Goal: Task Accomplishment & Management: Manage account settings

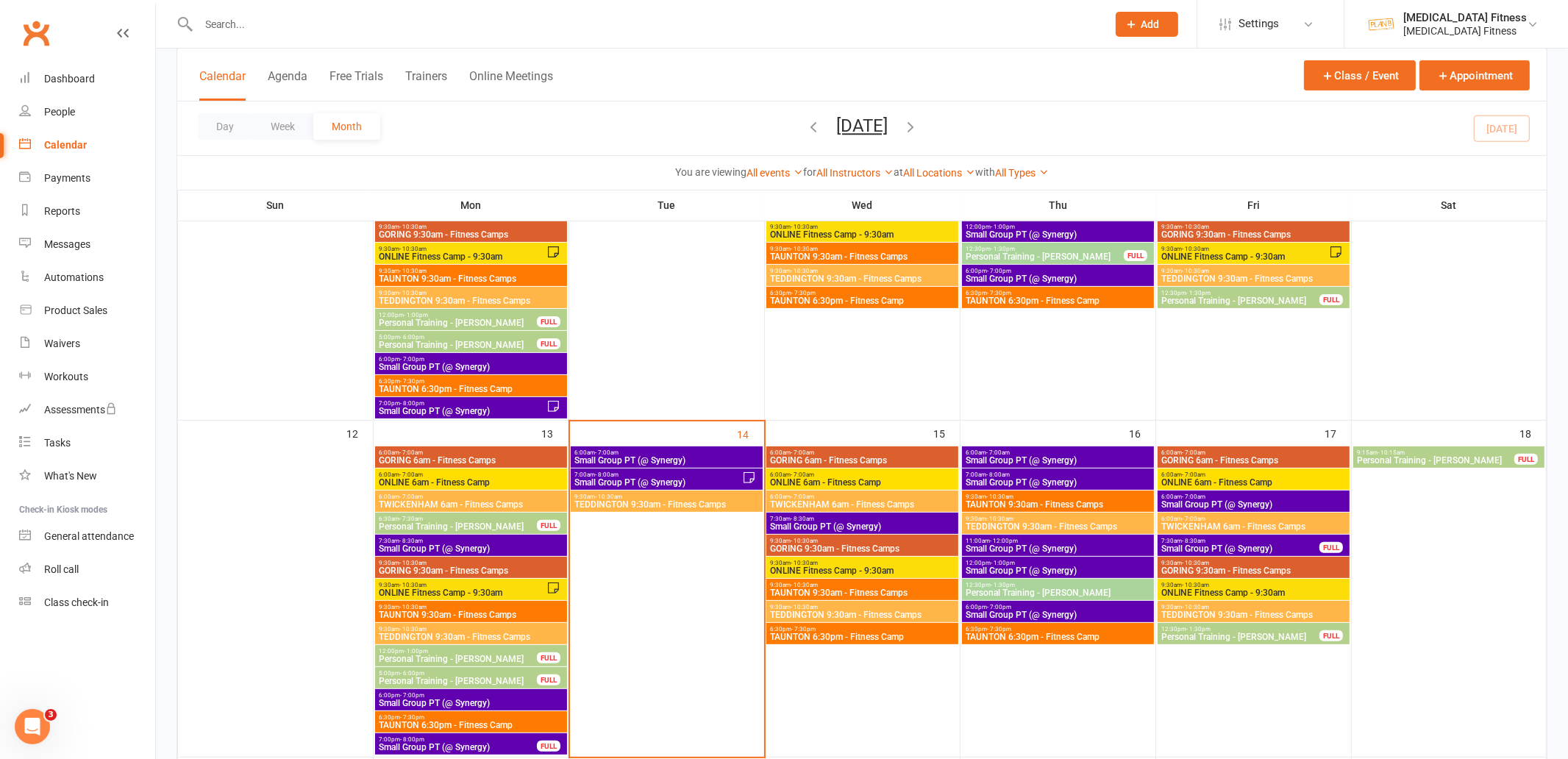
scroll to position [520, 0]
click at [343, 23] on input "text" at bounding box center [644, 24] width 902 height 21
type input "sian"
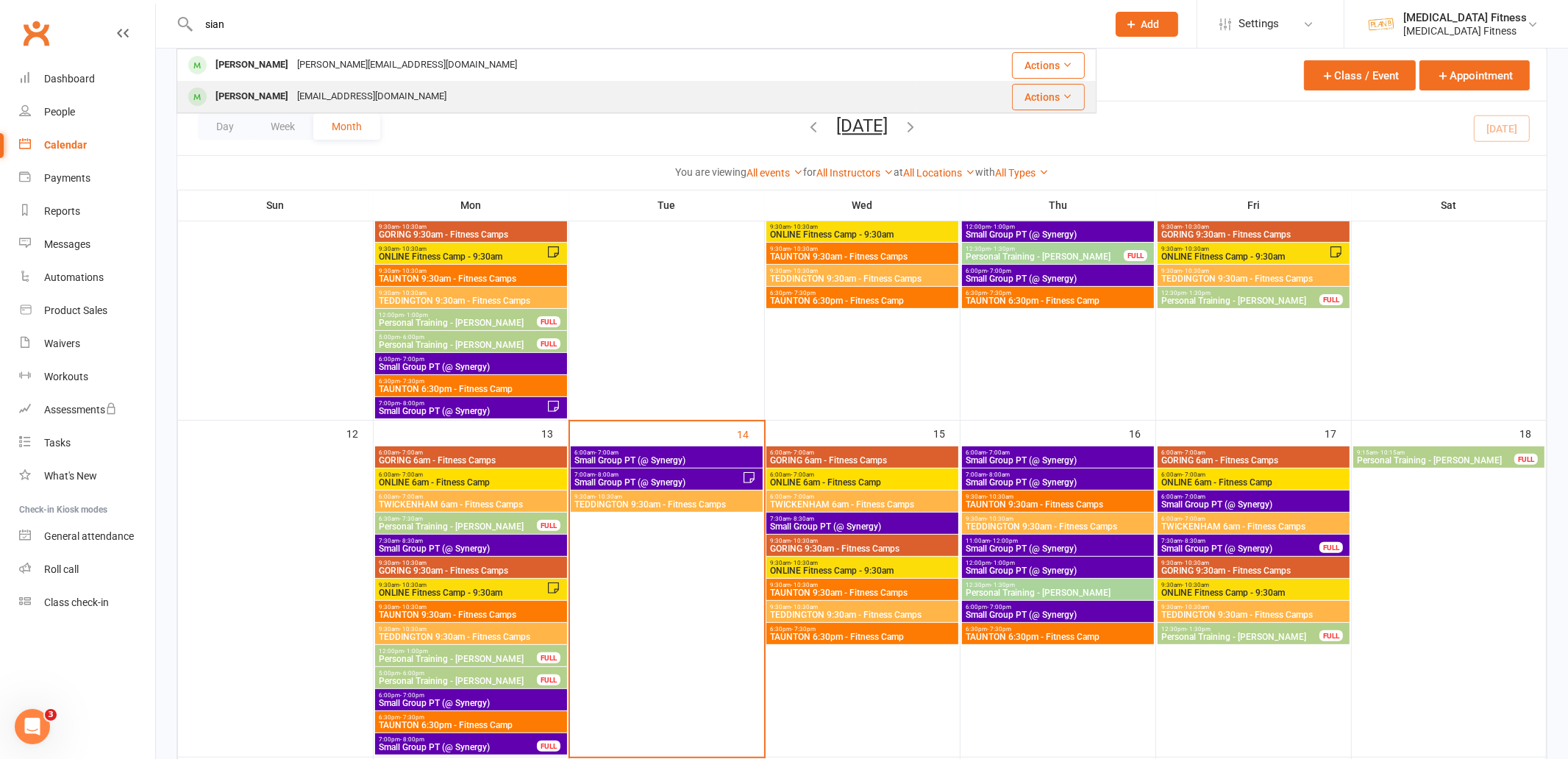
click at [303, 92] on div "[EMAIL_ADDRESS][DOMAIN_NAME]" at bounding box center [372, 97] width 158 height 22
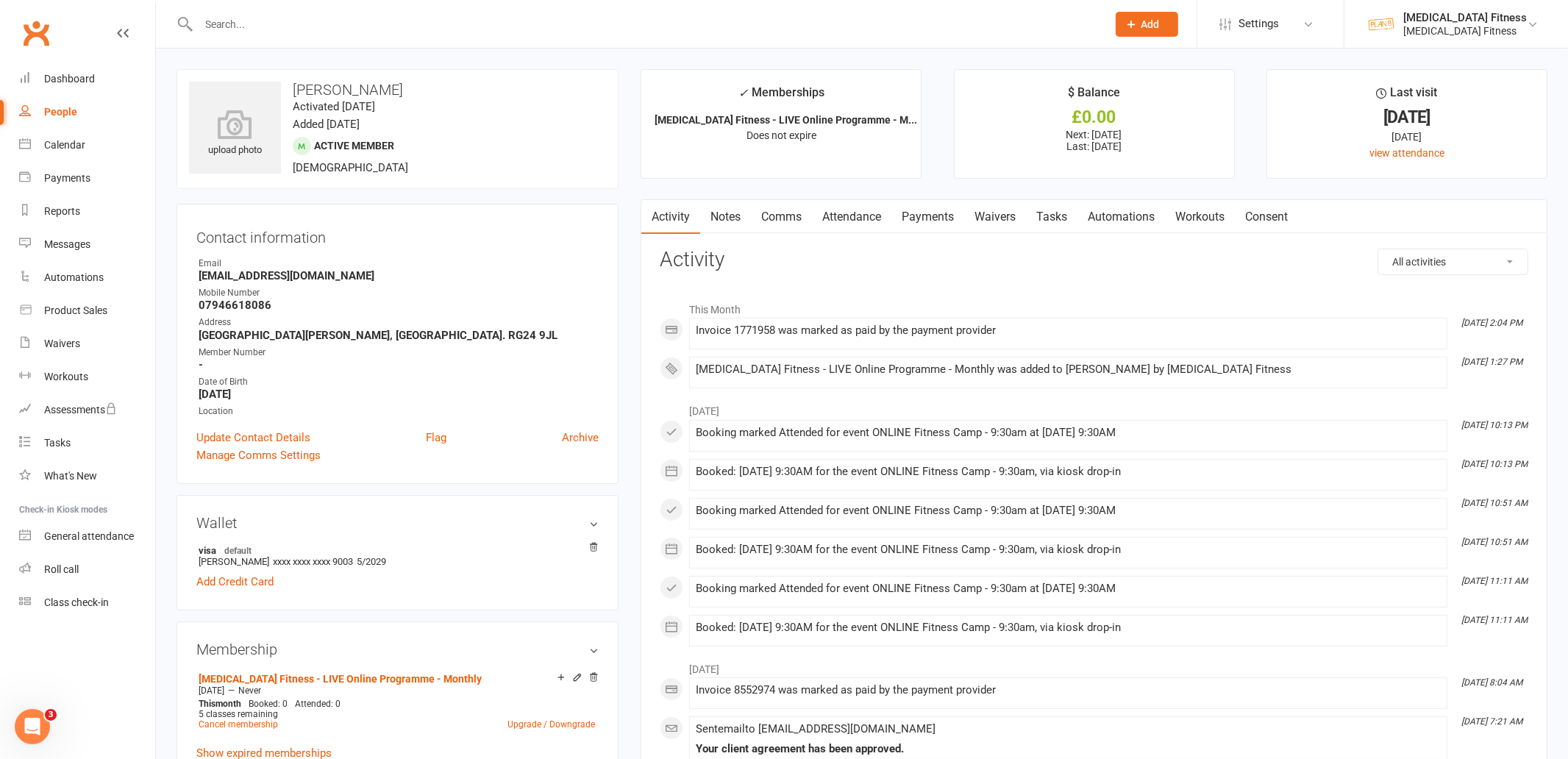
click at [941, 225] on link "Payments" at bounding box center [927, 217] width 73 height 34
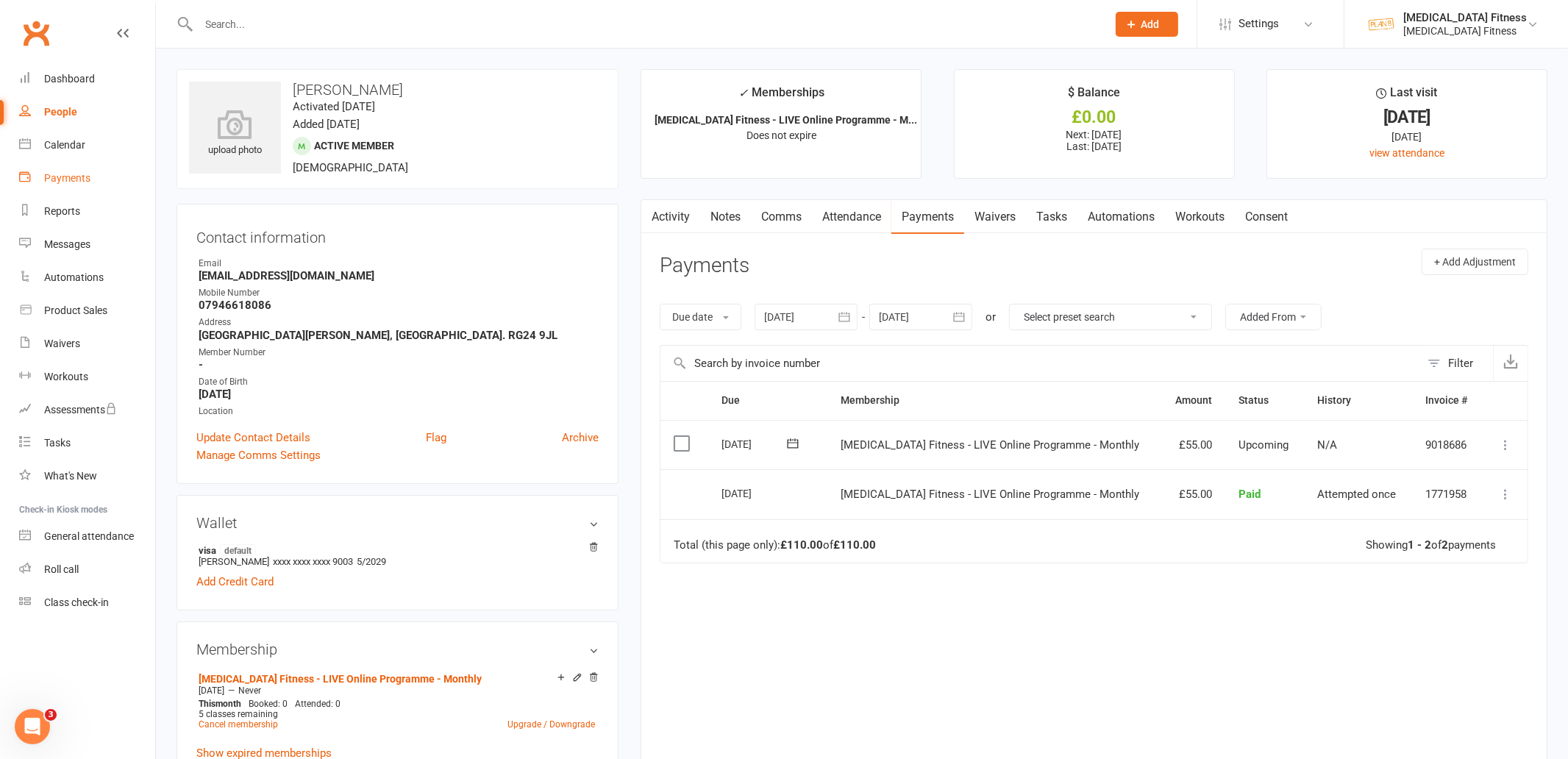
click at [70, 176] on div "Payments" at bounding box center [67, 178] width 46 height 12
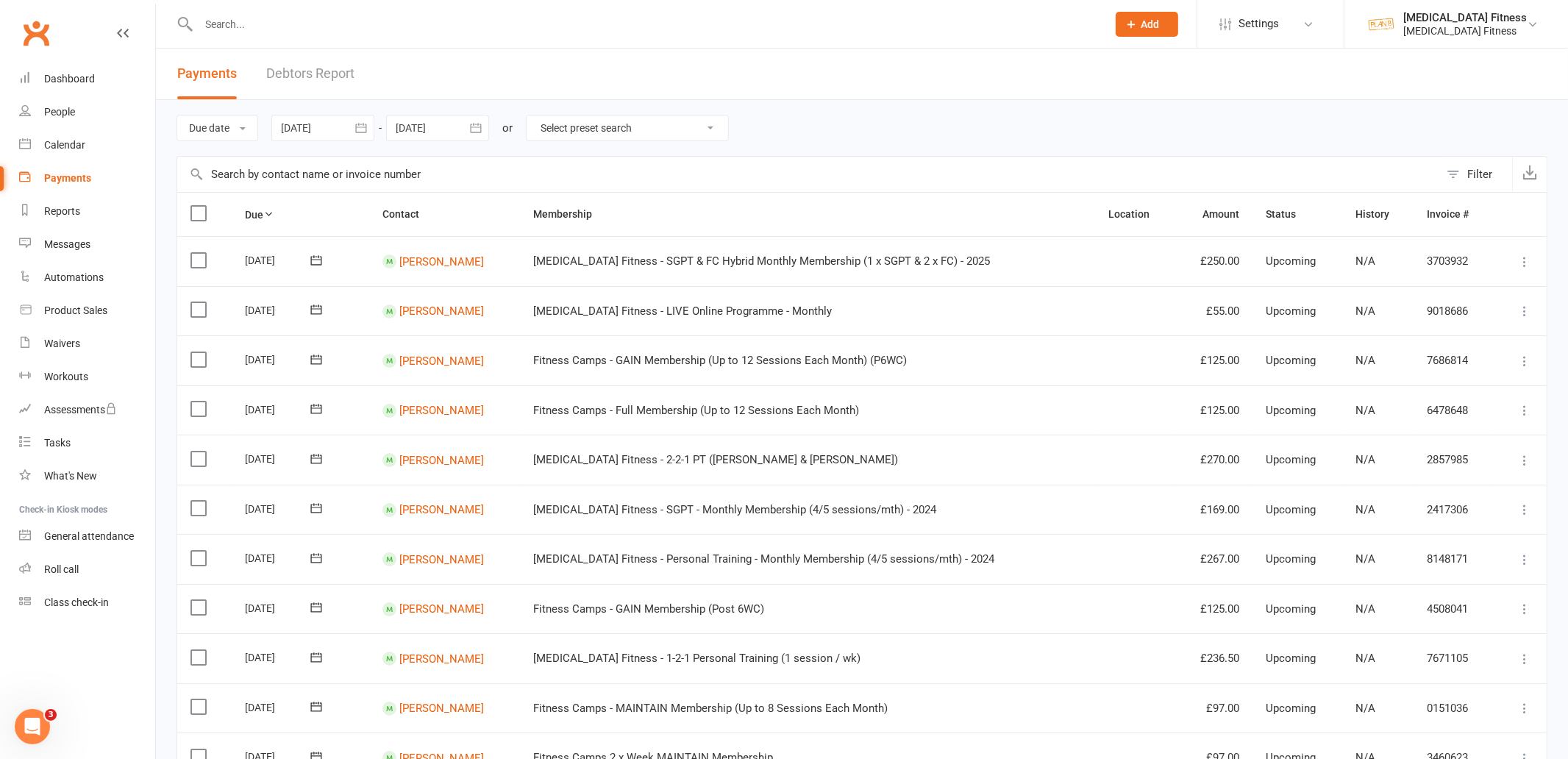
click at [351, 128] on button "button" at bounding box center [361, 128] width 26 height 26
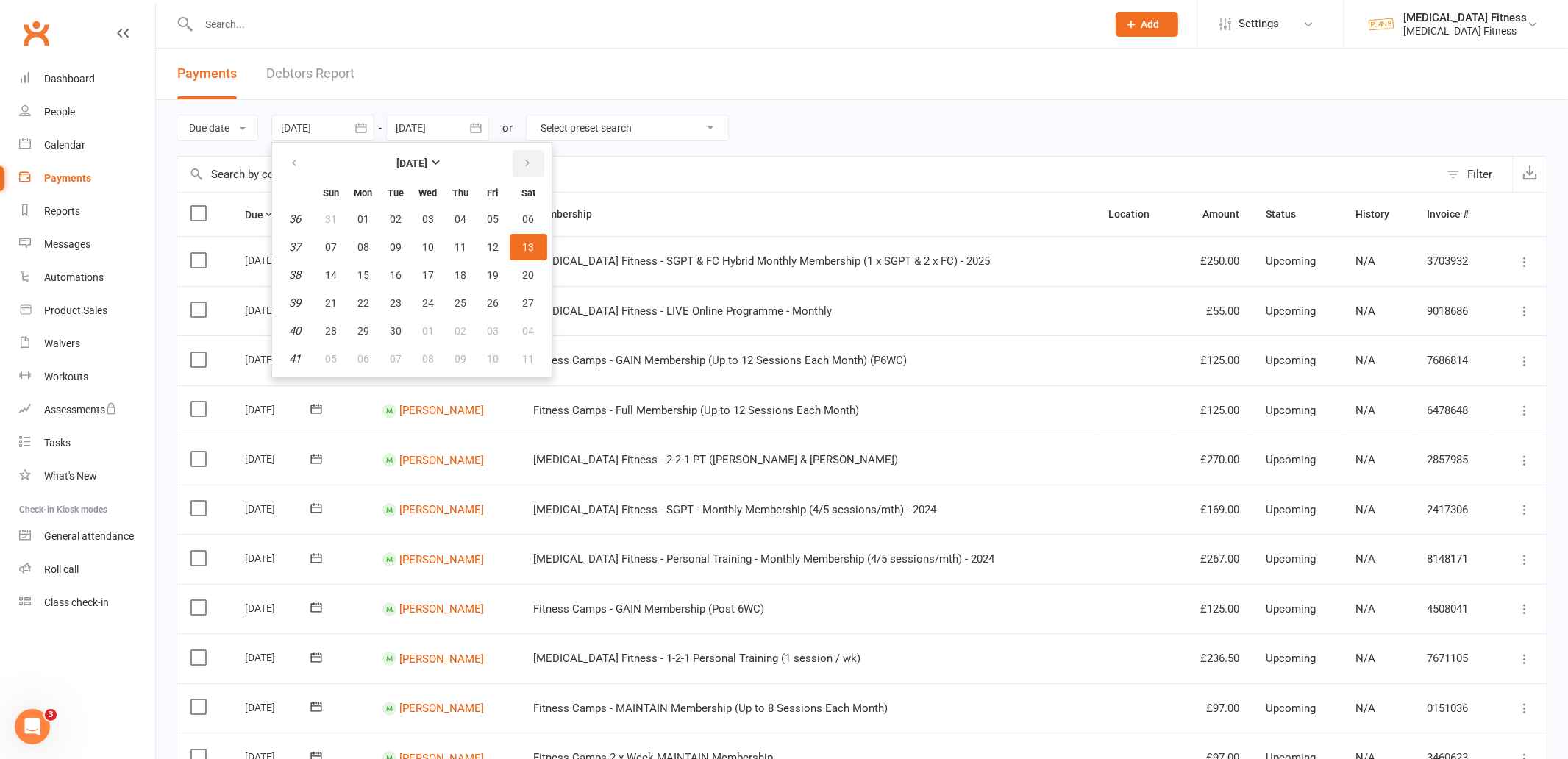
click at [521, 150] on button "button" at bounding box center [528, 163] width 32 height 26
click at [329, 244] on span "05" at bounding box center [331, 247] width 12 height 12
type input "[DATE]"
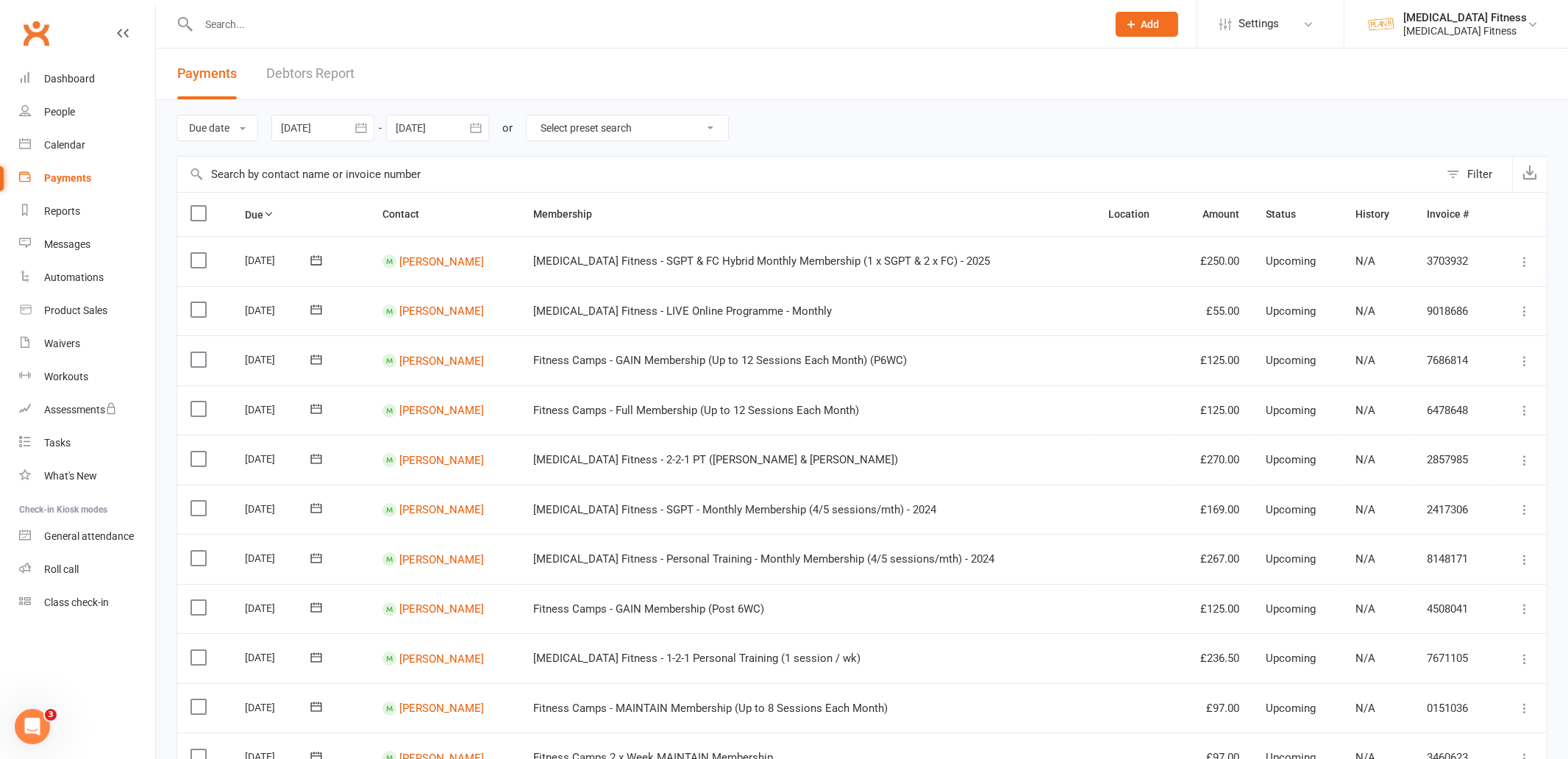
click at [480, 131] on icon "button" at bounding box center [475, 128] width 15 height 15
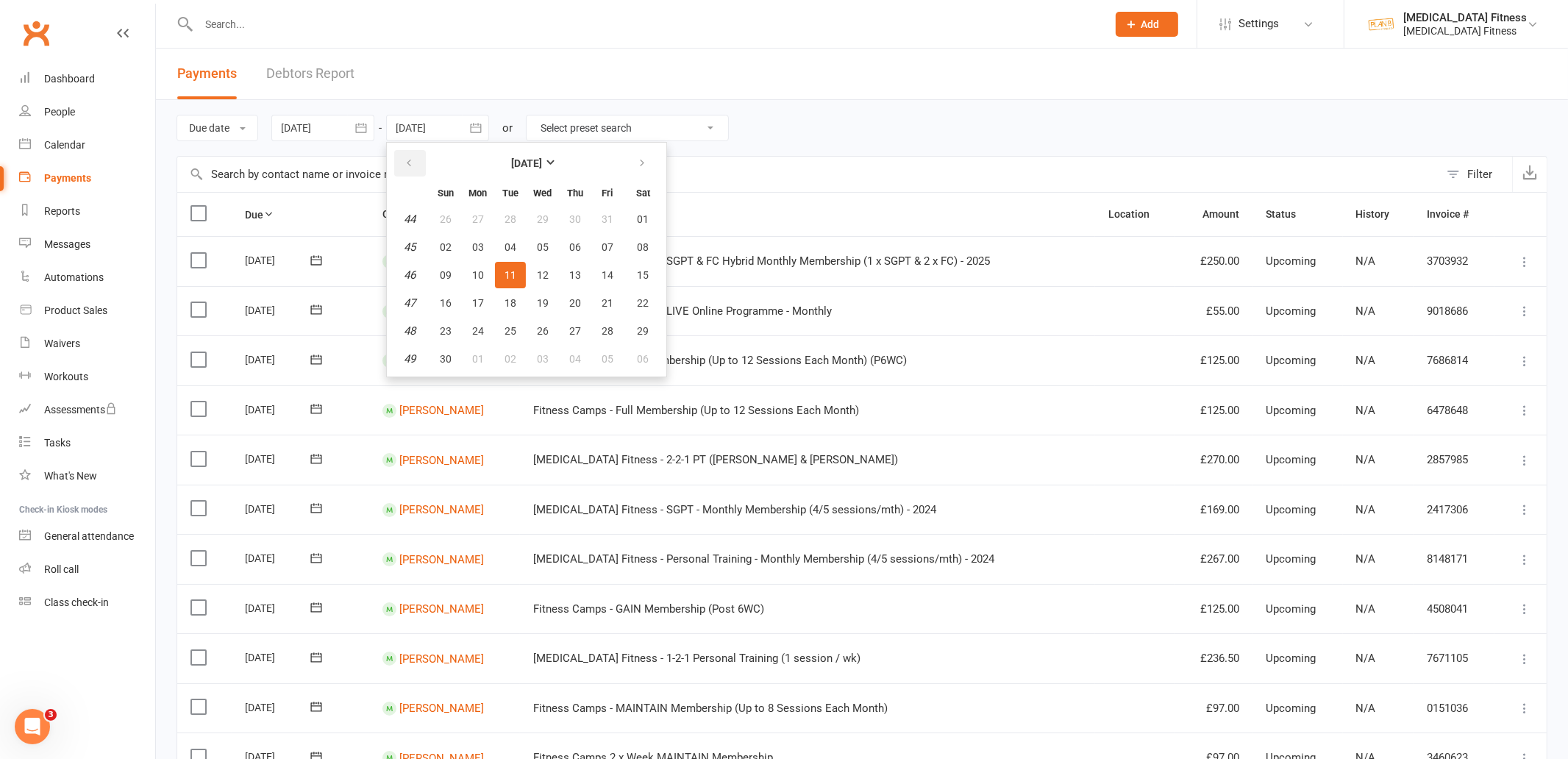
click at [411, 159] on icon "button" at bounding box center [408, 163] width 10 height 12
click at [634, 236] on button "11" at bounding box center [643, 247] width 38 height 26
type input "[DATE]"
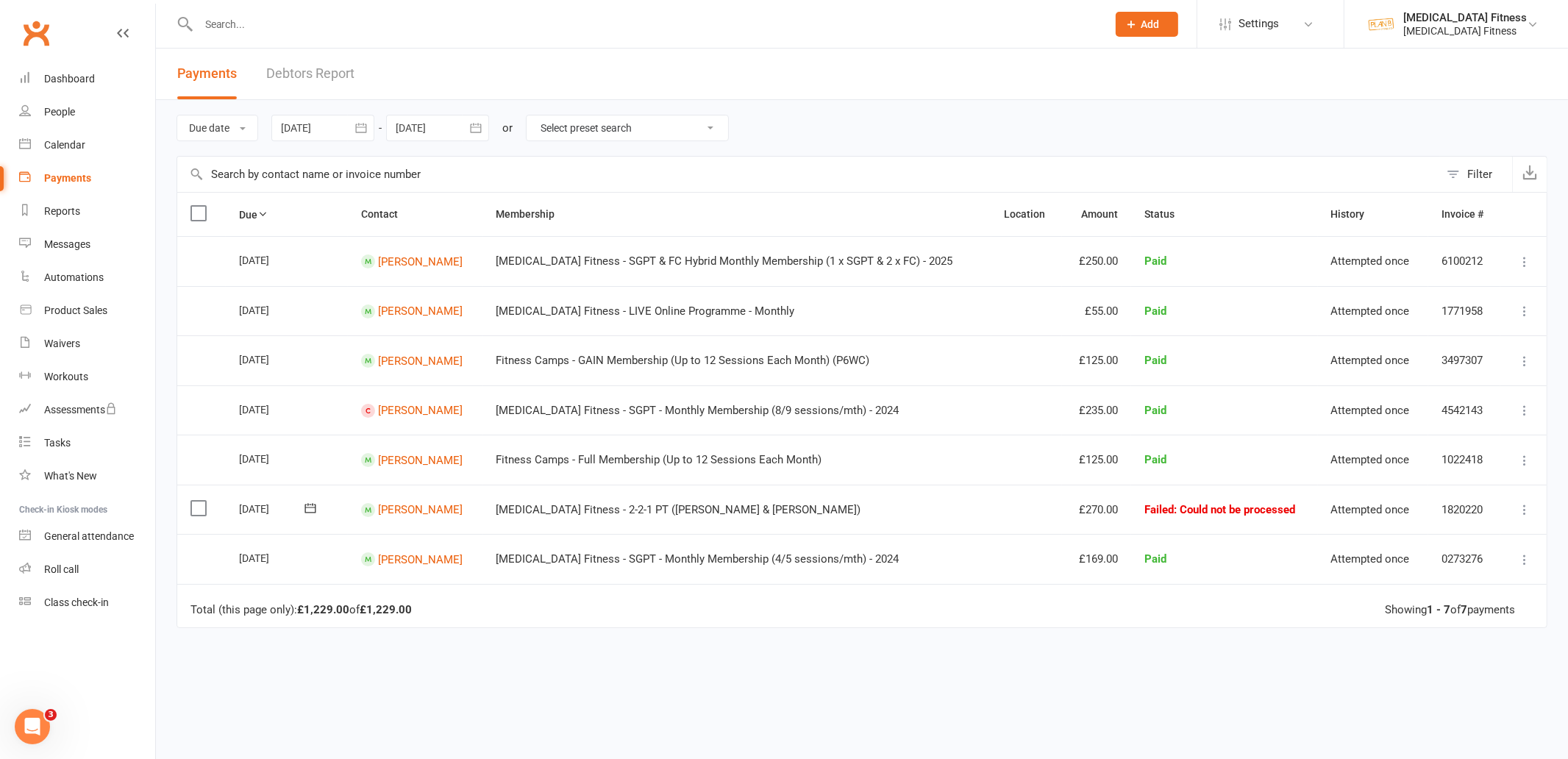
click at [667, 130] on select "Select preset search All failures All skipped payments All pending payments Suc…" at bounding box center [628, 128] width 201 height 25
click at [197, 508] on label at bounding box center [201, 508] width 20 height 15
click at [197, 501] on input "checkbox" at bounding box center [195, 501] width 9 height 0
click at [197, 508] on label at bounding box center [201, 508] width 20 height 15
click at [197, 501] on input "checkbox" at bounding box center [195, 501] width 9 height 0
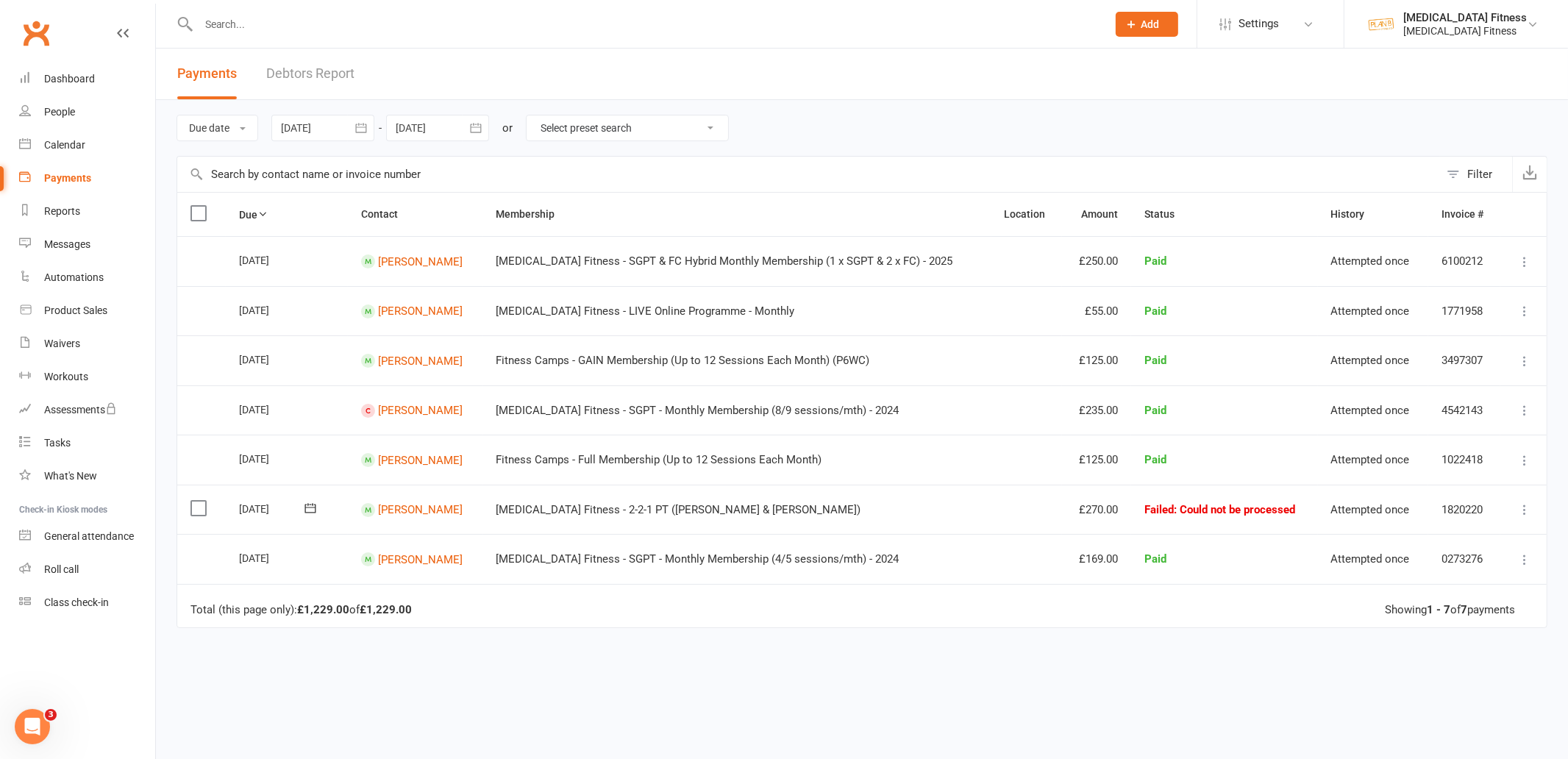
click at [197, 508] on label at bounding box center [201, 508] width 20 height 15
click at [197, 501] on input "checkbox" at bounding box center [195, 501] width 9 height 0
click at [197, 508] on label at bounding box center [201, 508] width 20 height 15
click at [197, 501] on input "checkbox" at bounding box center [195, 501] width 9 height 0
